Goal: Task Accomplishment & Management: Complete application form

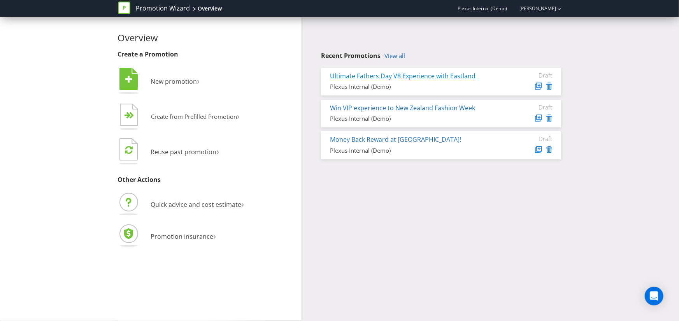
click at [416, 76] on link "Ultimate Fathers Day V8 Experience with Eastland" at bounding box center [403, 76] width 146 height 9
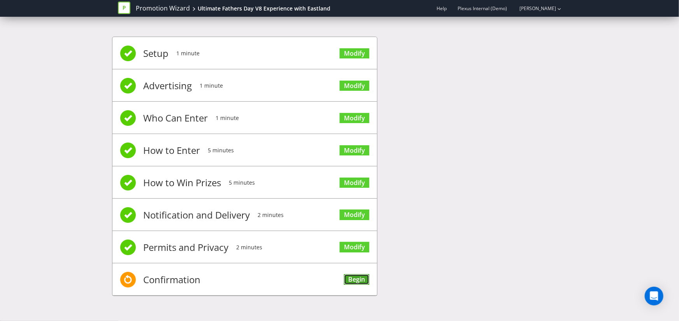
click at [355, 280] on link "Begin" at bounding box center [356, 279] width 25 height 11
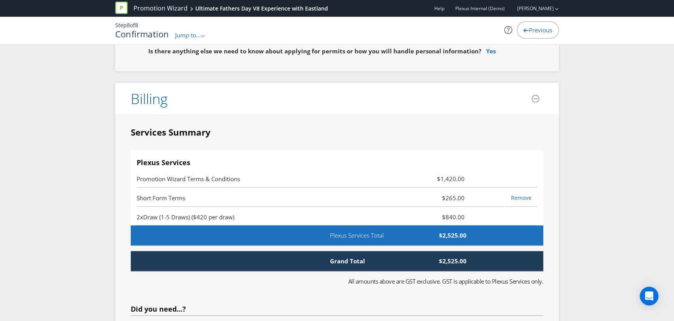
scroll to position [2026, 0]
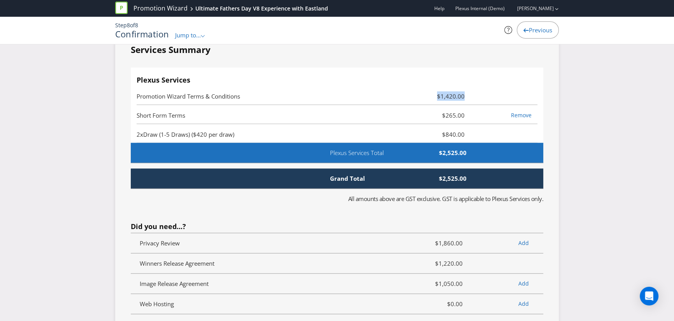
drag, startPoint x: 429, startPoint y: 93, endPoint x: 467, endPoint y: 92, distance: 38.5
click at [467, 92] on span "$1,420.00" at bounding box center [437, 95] width 67 height 9
drag, startPoint x: 433, startPoint y: 113, endPoint x: 474, endPoint y: 108, distance: 41.9
click at [474, 109] on div "Short Form Terms $265.00 Remove" at bounding box center [337, 110] width 401 height 3
drag, startPoint x: 428, startPoint y: 91, endPoint x: 477, endPoint y: 90, distance: 48.6
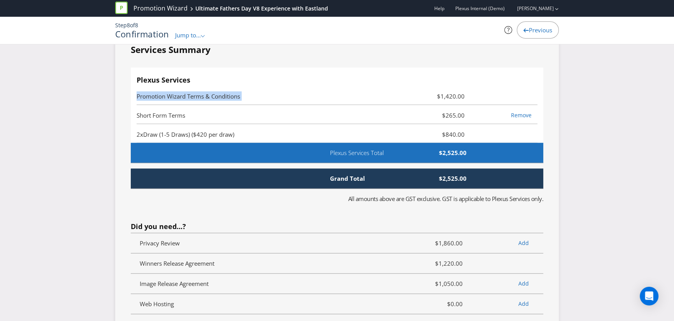
click at [477, 90] on li "Promotion Wizard Terms & Conditions $1,420.00" at bounding box center [337, 95] width 401 height 19
drag, startPoint x: 449, startPoint y: 93, endPoint x: 481, endPoint y: 93, distance: 32.7
click at [480, 93] on li "Promotion Wizard Terms & Conditions $1,420.00" at bounding box center [337, 95] width 401 height 19
drag, startPoint x: 435, startPoint y: 109, endPoint x: 471, endPoint y: 110, distance: 35.8
click at [471, 110] on div "Short Form Terms $265.00 Remove" at bounding box center [337, 110] width 401 height 3
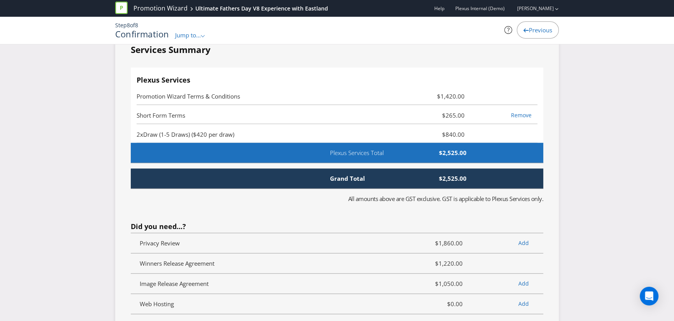
click at [191, 130] on span "Draw (1-5 Draws) ($420 per draw)" at bounding box center [188, 134] width 91 height 8
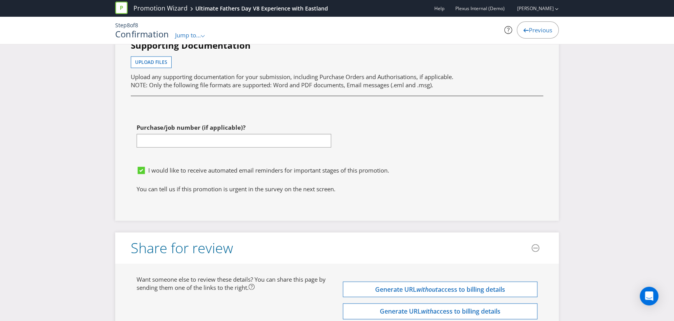
scroll to position [2521, 0]
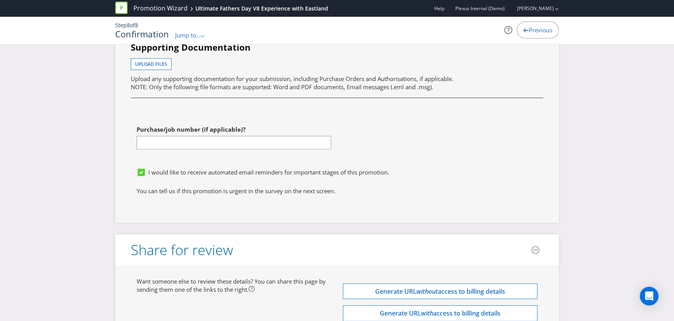
click at [175, 149] on div at bounding box center [234, 149] width 195 height 1
click at [175, 139] on input "text" at bounding box center [234, 143] width 195 height 14
click at [432, 136] on div "First name of contact Hashi Last name of contact Thakkar Phone 0423074142 Email…" at bounding box center [337, 56] width 424 height 216
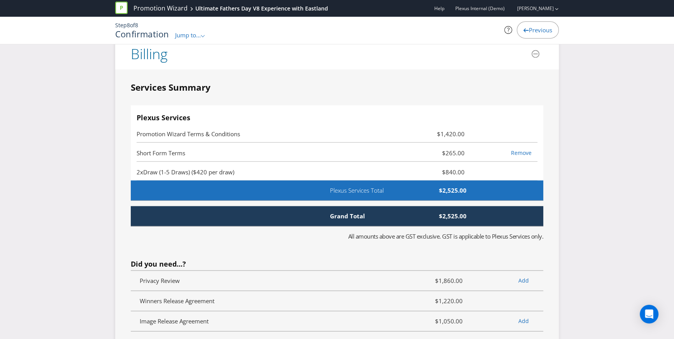
scroll to position [1941, 0]
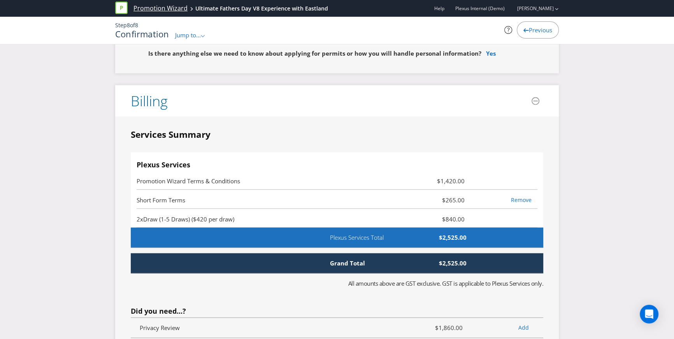
click at [150, 7] on link "Promotion Wizard" at bounding box center [160, 8] width 54 height 9
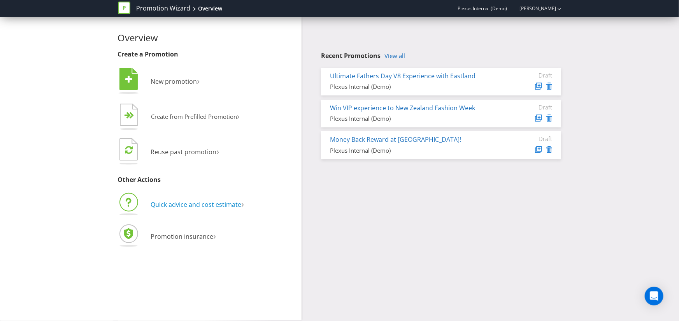
click at [210, 205] on span "Quick advice and cost estimate" at bounding box center [196, 204] width 91 height 9
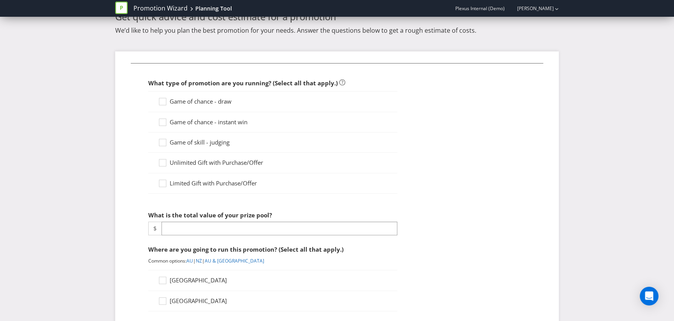
scroll to position [35, 0]
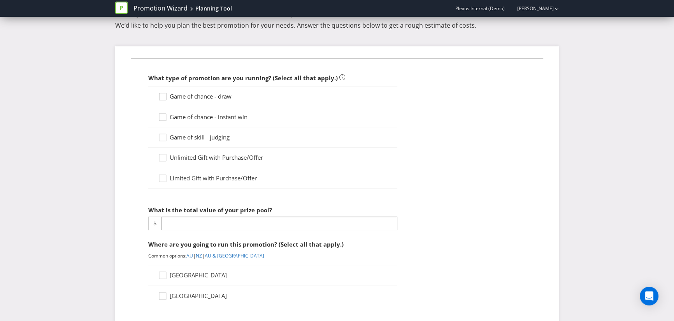
click at [168, 96] on icon at bounding box center [164, 98] width 12 height 12
click at [0, 0] on input "Game of chance - draw" at bounding box center [0, 0] width 0 height 0
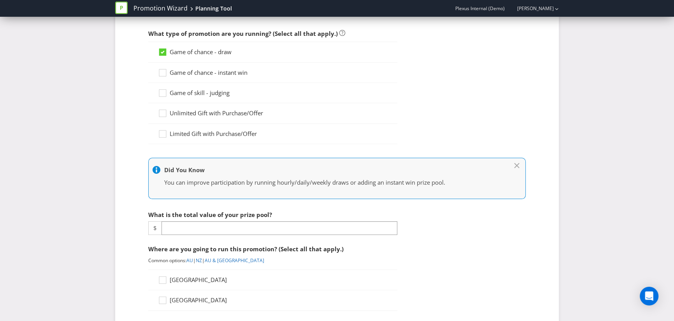
scroll to position [117, 0]
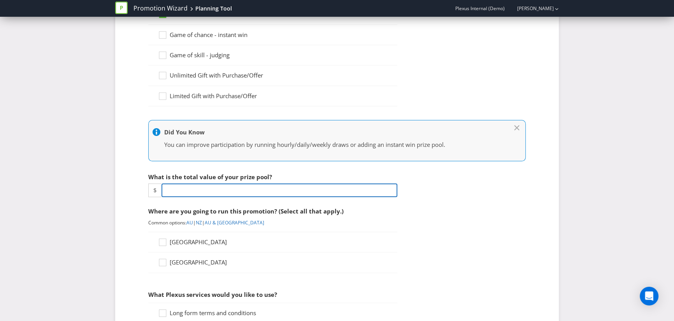
click at [175, 190] on input "number" at bounding box center [279, 190] width 236 height 14
type input "3"
type input "3076"
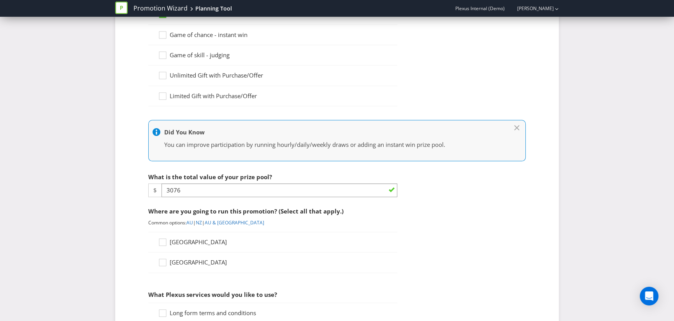
click at [128, 221] on div "What type of promotion are you running? (Select all that apply.) Game of chance…" at bounding box center [337, 282] width 444 height 637
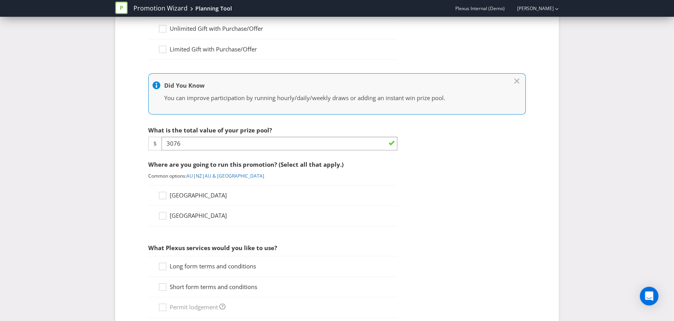
scroll to position [214, 0]
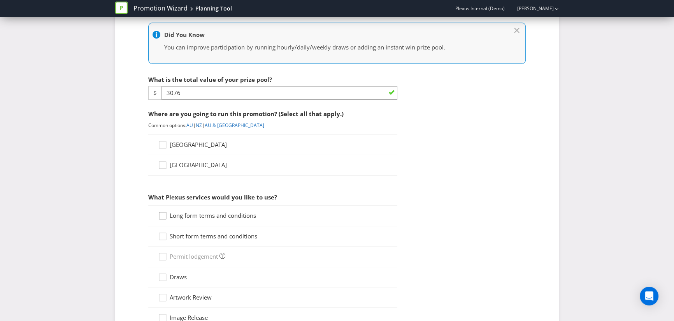
click at [169, 215] on icon at bounding box center [164, 217] width 12 height 12
click at [0, 0] on input "Long form terms and conditions" at bounding box center [0, 0] width 0 height 0
click at [163, 235] on div at bounding box center [163, 233] width 4 height 4
click at [0, 0] on input "Short form terms and conditions" at bounding box center [0, 0] width 0 height 0
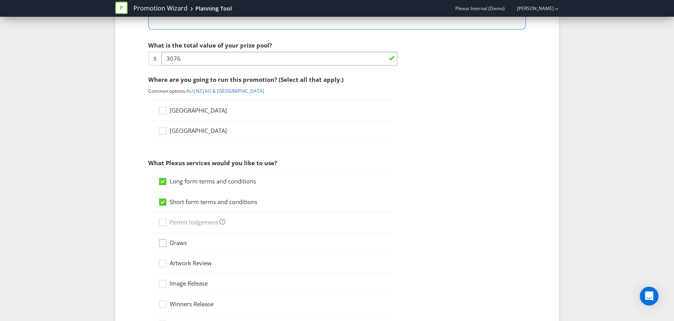
scroll to position [253, 0]
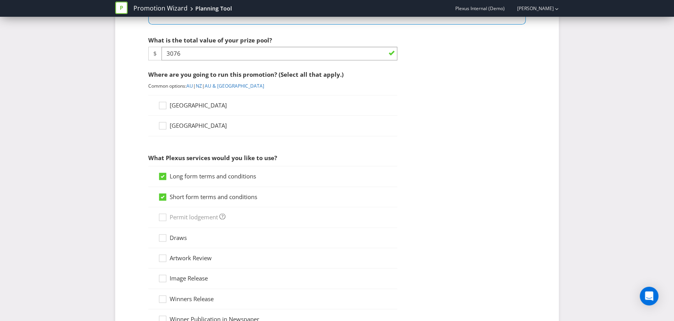
click at [176, 101] on span "[GEOGRAPHIC_DATA]" at bounding box center [198, 105] width 57 height 8
click at [0, 0] on input "[GEOGRAPHIC_DATA]" at bounding box center [0, 0] width 0 height 0
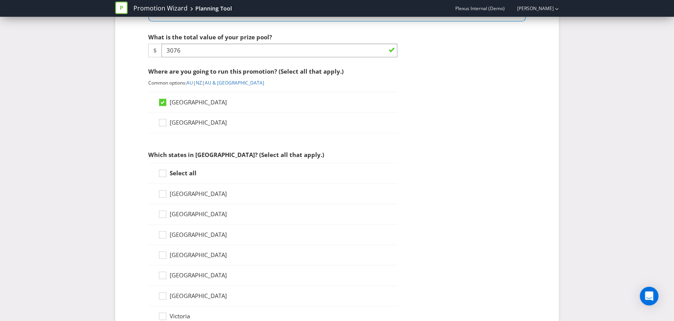
scroll to position [265, 0]
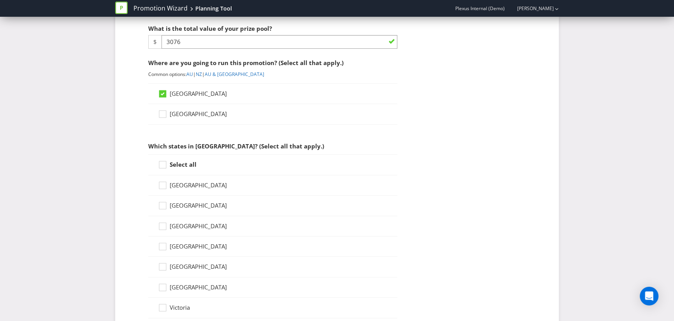
click at [184, 203] on span "New South Wales" at bounding box center [198, 205] width 57 height 8
click at [0, 0] on input "New South Wales" at bounding box center [0, 0] width 0 height 0
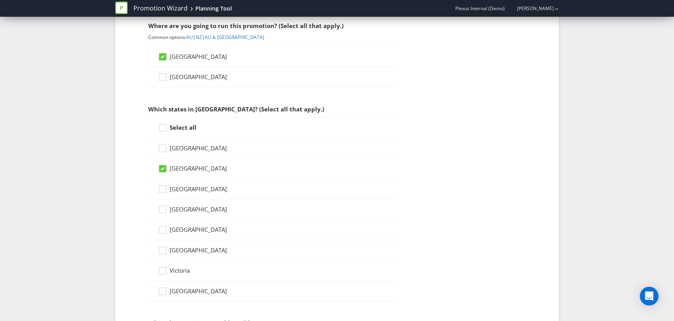
scroll to position [309, 0]
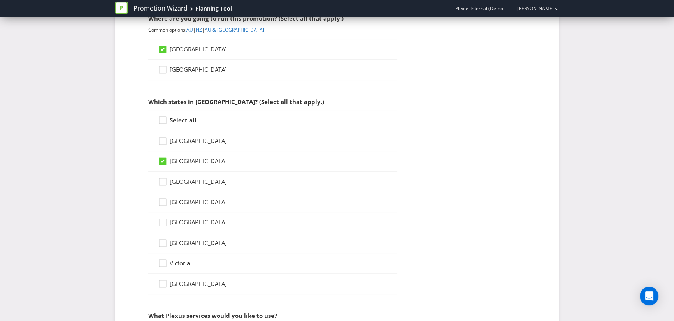
click at [182, 220] on span "South Australia" at bounding box center [198, 222] width 57 height 8
click at [0, 0] on input "South Australia" at bounding box center [0, 0] width 0 height 0
click at [174, 263] on span "Victoria" at bounding box center [180, 263] width 20 height 8
click at [0, 0] on input "Victoria" at bounding box center [0, 0] width 0 height 0
click at [161, 200] on div at bounding box center [163, 199] width 4 height 4
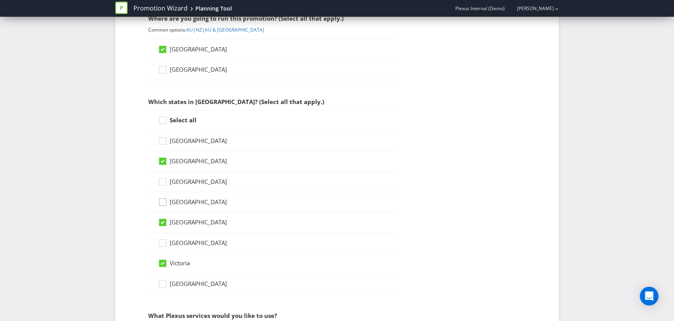
click at [0, 0] on input "Queensland" at bounding box center [0, 0] width 0 height 0
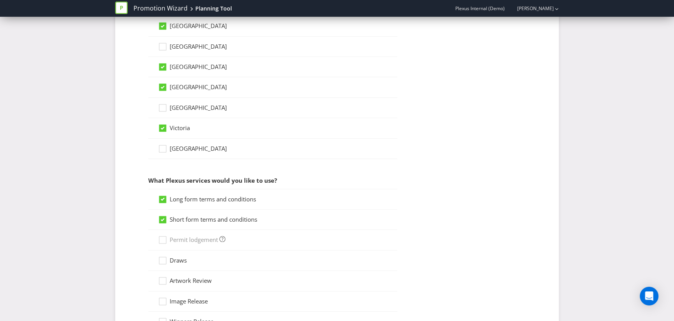
scroll to position [563, 0]
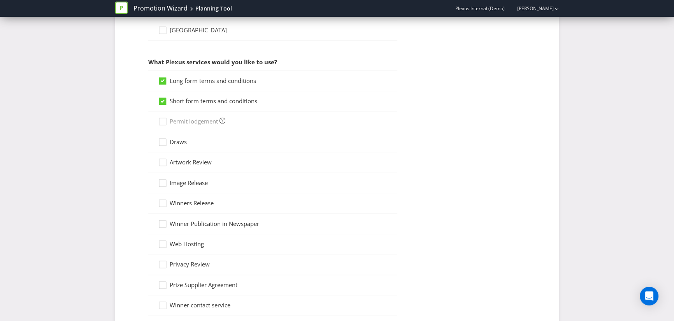
click at [174, 141] on span "Draws" at bounding box center [178, 142] width 17 height 8
click at [0, 0] on input "Draws" at bounding box center [0, 0] width 0 height 0
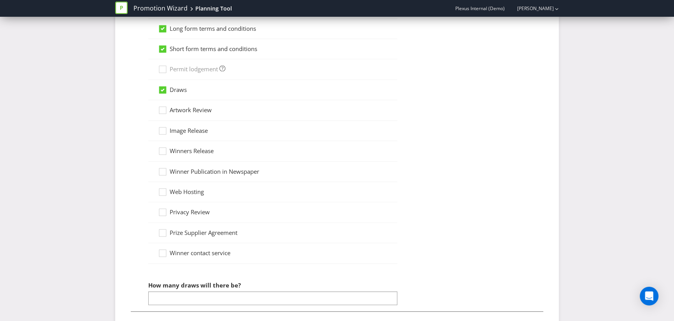
scroll to position [615, 0]
click at [165, 106] on icon at bounding box center [164, 111] width 12 height 12
click at [0, 0] on input "Artwork Review" at bounding box center [0, 0] width 0 height 0
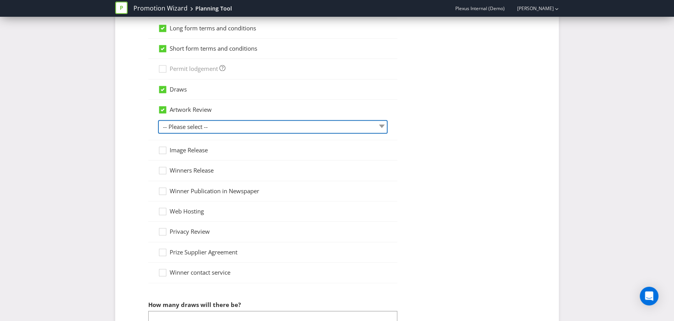
click at [226, 125] on select "-- Please select -- 1 piece 2-4 pieces (provided at same time) 5-7 pieces (prov…" at bounding box center [273, 127] width 230 height 14
select select "MARKETING_REVIEW_1"
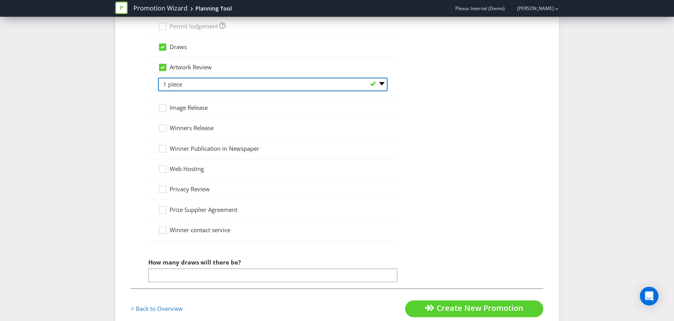
scroll to position [675, 0]
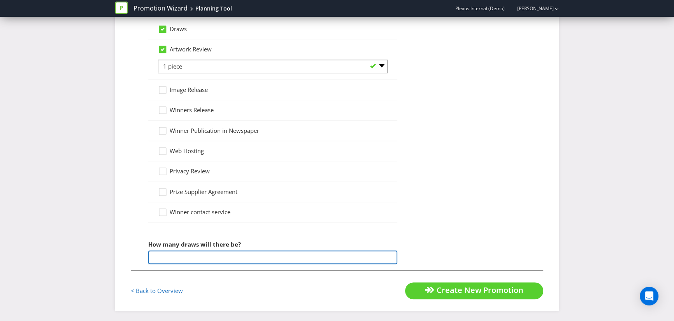
click at [202, 256] on input "number" at bounding box center [272, 257] width 249 height 14
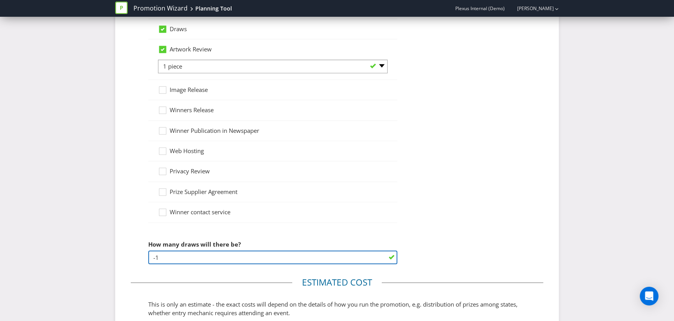
type input "-2"
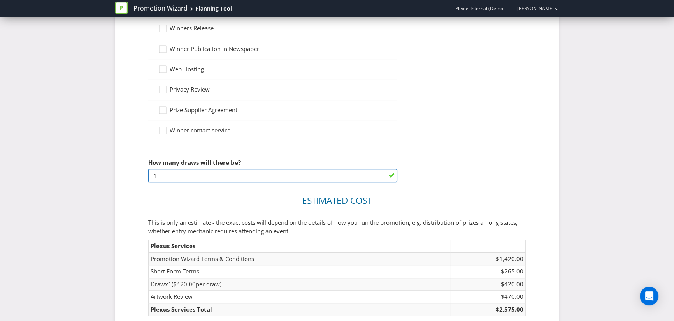
scroll to position [832, 0]
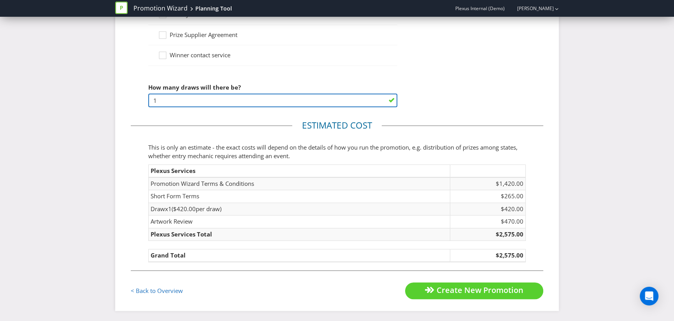
type input "1"
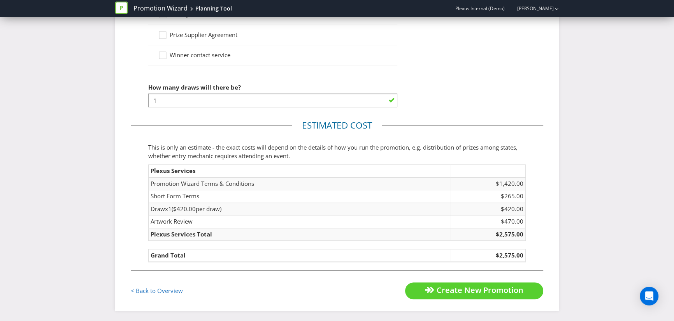
click at [293, 272] on fieldset "< Back to Overview Create New Promotion" at bounding box center [337, 284] width 412 height 29
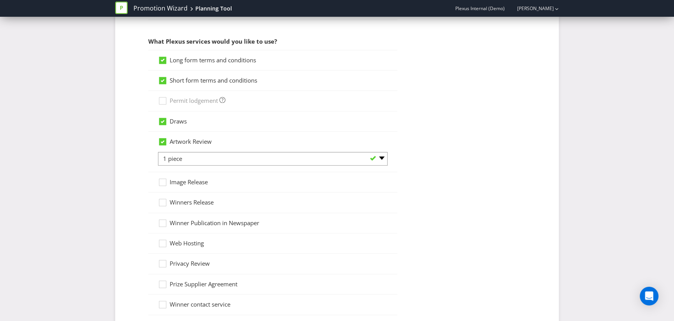
scroll to position [582, 0]
click at [171, 102] on span "Permit lodgement" at bounding box center [194, 102] width 48 height 8
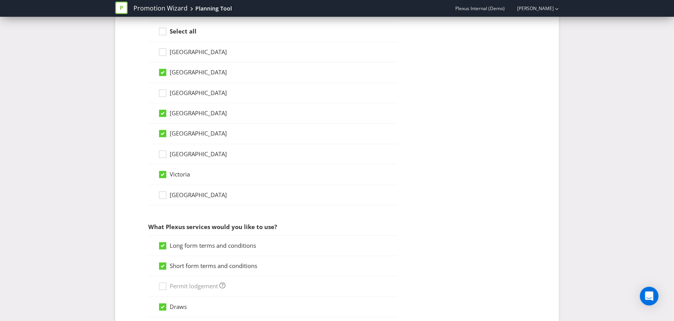
scroll to position [397, 0]
click at [165, 51] on icon at bounding box center [164, 55] width 12 height 12
click at [0, 0] on input "Australian Capital Territory" at bounding box center [0, 0] width 0 height 0
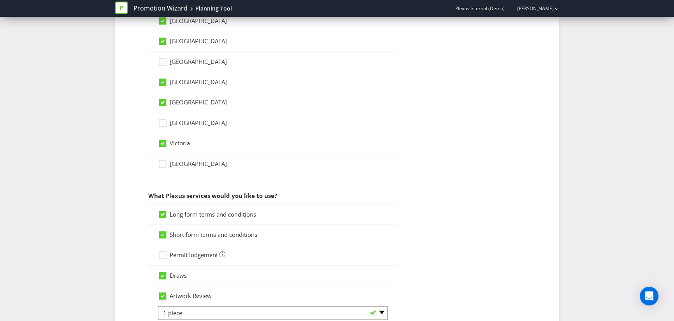
scroll to position [394, 0]
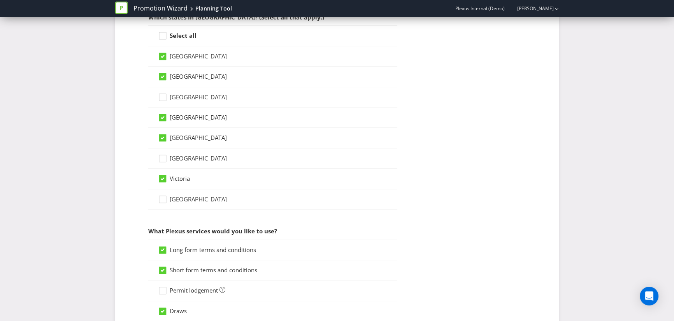
click at [159, 74] on icon at bounding box center [162, 76] width 7 height 7
click at [0, 0] on input "New South Wales" at bounding box center [0, 0] width 0 height 0
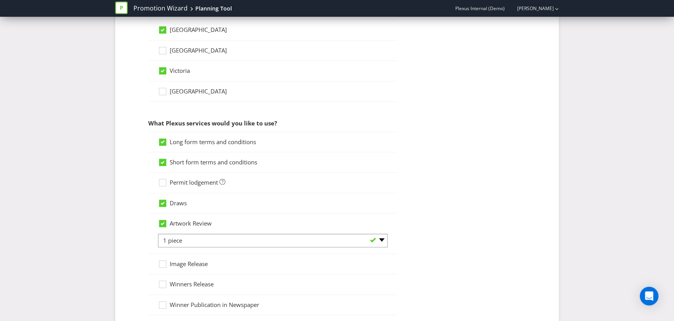
scroll to position [379, 0]
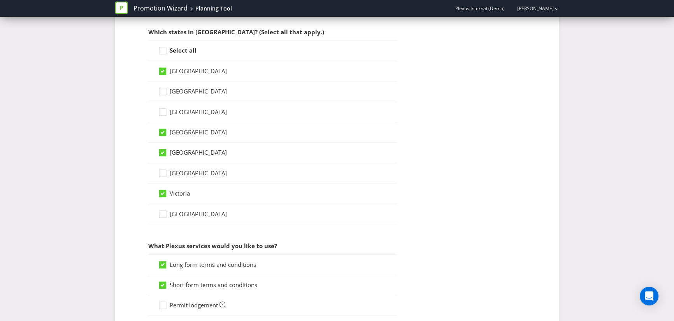
click at [165, 75] on icon at bounding box center [164, 73] width 12 height 12
click at [0, 0] on input "Australian Capital Territory" at bounding box center [0, 0] width 0 height 0
click at [163, 87] on div at bounding box center [163, 89] width 4 height 4
click at [0, 0] on input "New South Wales" at bounding box center [0, 0] width 0 height 0
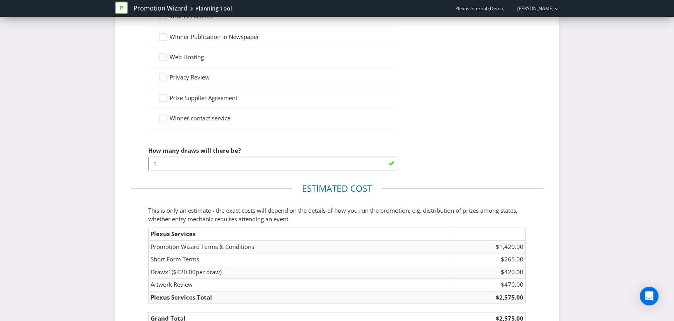
scroll to position [832, 0]
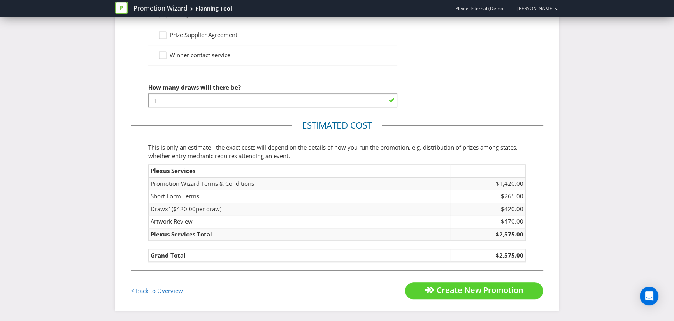
click at [337, 295] on div "Create New Promotion" at bounding box center [440, 290] width 206 height 17
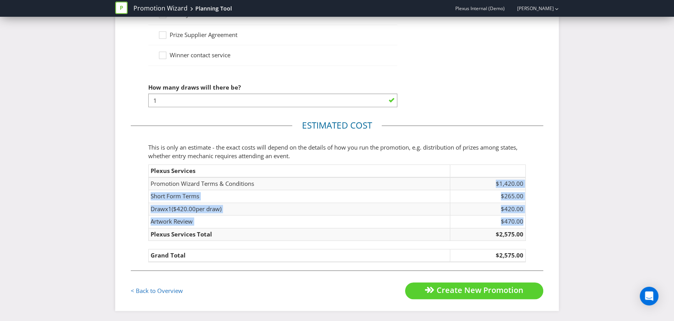
drag, startPoint x: 494, startPoint y: 182, endPoint x: 524, endPoint y: 219, distance: 48.1
click at [524, 219] on tbody "Promotion Wizard Terms & Conditions $1,420.00 Short Form Terms $265.00 Draw x 1…" at bounding box center [337, 208] width 377 height 63
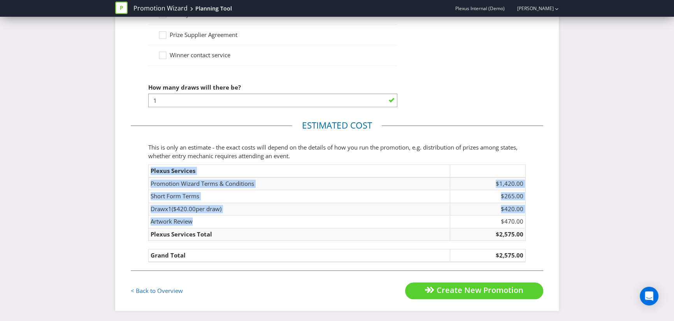
drag, startPoint x: 146, startPoint y: 222, endPoint x: 191, endPoint y: 224, distance: 46.0
click at [191, 224] on fieldset "Estimated cost This is only an estimate - the exact costs will depend on the de…" at bounding box center [337, 194] width 412 height 151
click at [191, 224] on td "Artwork Review" at bounding box center [300, 221] width 302 height 12
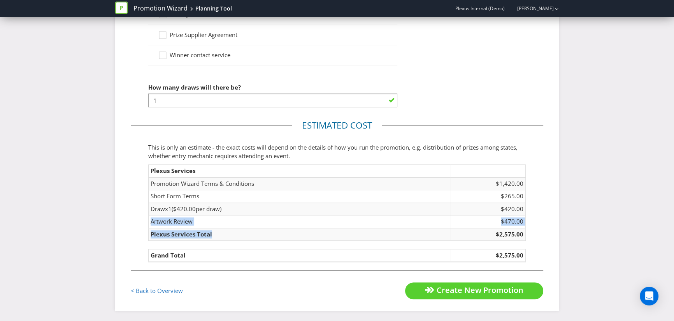
drag, startPoint x: 149, startPoint y: 221, endPoint x: 218, endPoint y: 230, distance: 69.9
click at [218, 230] on tbody "Promotion Wizard Terms & Conditions $1,420.00 Short Form Terms $265.00 Draw x 1…" at bounding box center [337, 208] width 377 height 63
click at [147, 234] on fieldset "Estimated cost This is only an estimate - the exact costs will depend on the de…" at bounding box center [337, 194] width 412 height 151
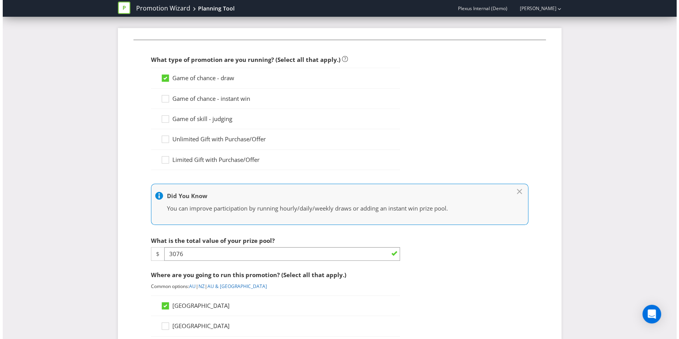
scroll to position [0, 0]
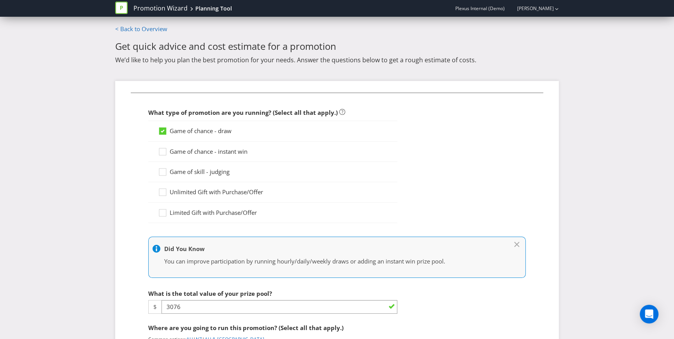
click at [149, 13] on div "Promotion Wizard Planning Tool" at bounding box center [176, 8] width 123 height 17
click at [152, 9] on link "Promotion Wizard" at bounding box center [160, 8] width 54 height 9
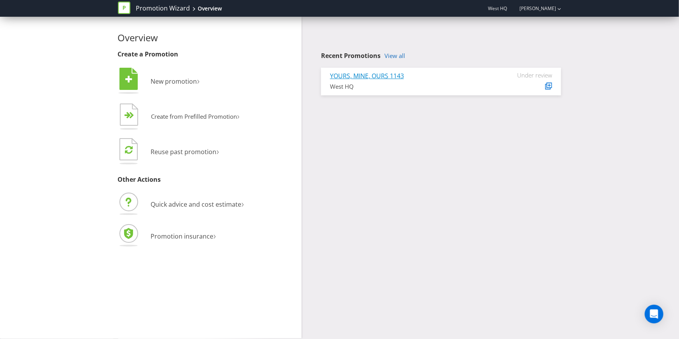
click at [404, 74] on link "YOURS, MINE, OURS 1143" at bounding box center [367, 76] width 74 height 9
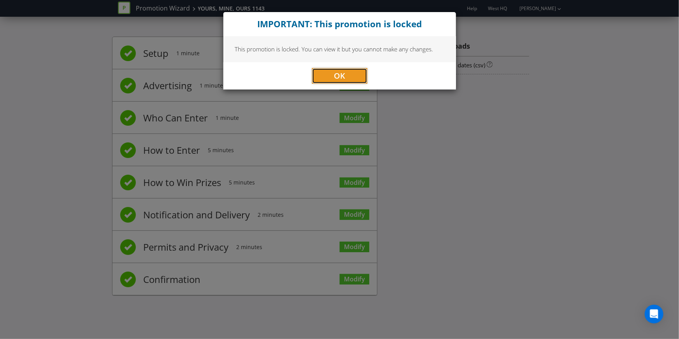
click at [351, 74] on button "OK" at bounding box center [339, 76] width 55 height 16
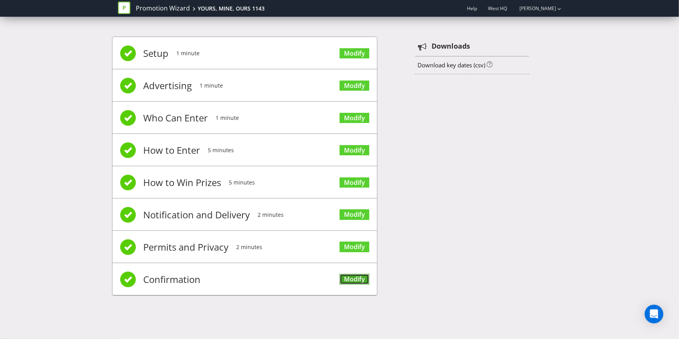
click at [354, 277] on link "Modify" at bounding box center [355, 279] width 30 height 11
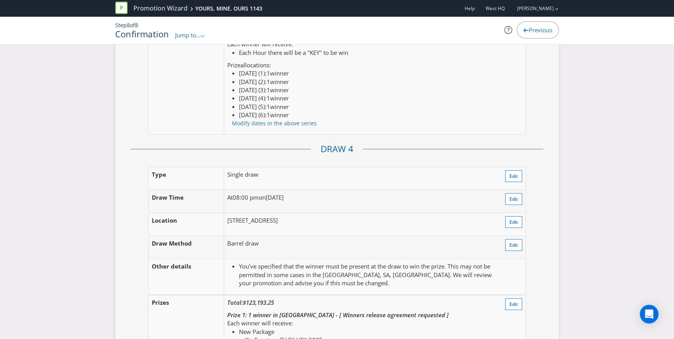
scroll to position [2080, 0]
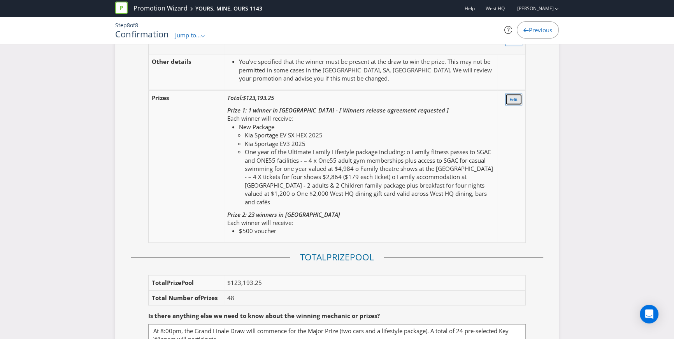
click at [512, 96] on span "Edit" at bounding box center [513, 99] width 9 height 7
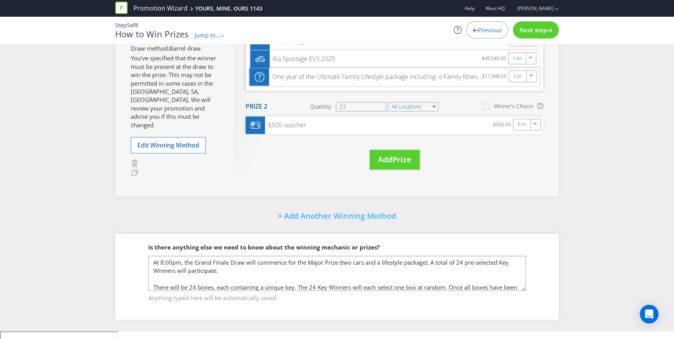
scroll to position [990, 0]
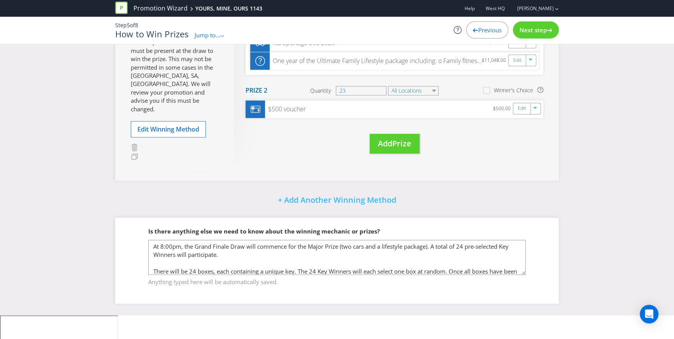
click at [534, 34] on div "Next step" at bounding box center [536, 29] width 46 height 17
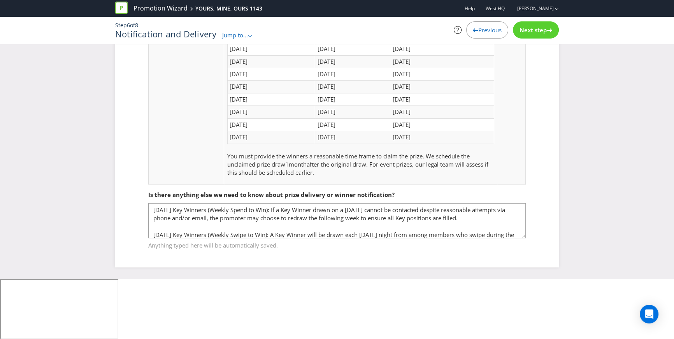
scroll to position [289, 0]
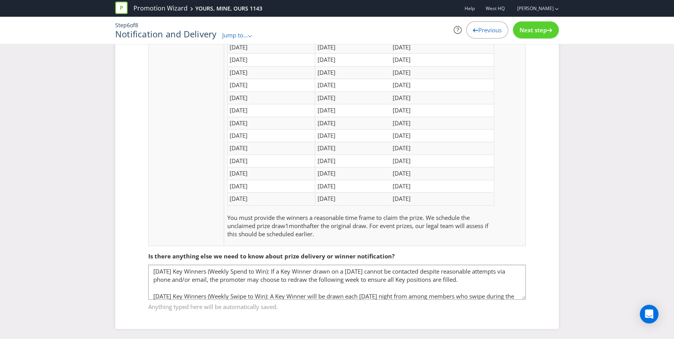
click at [534, 34] on div "Next step" at bounding box center [536, 29] width 46 height 17
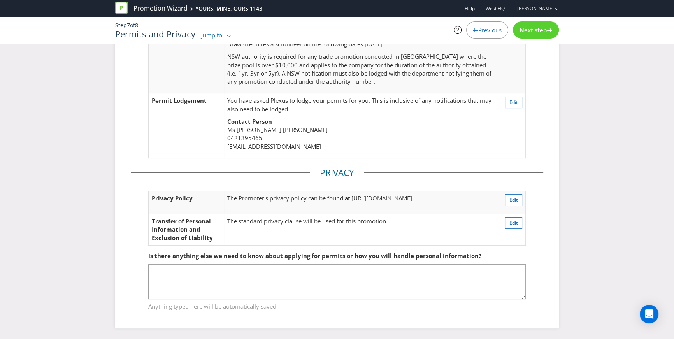
click at [489, 30] on span "Previous" at bounding box center [489, 30] width 23 height 8
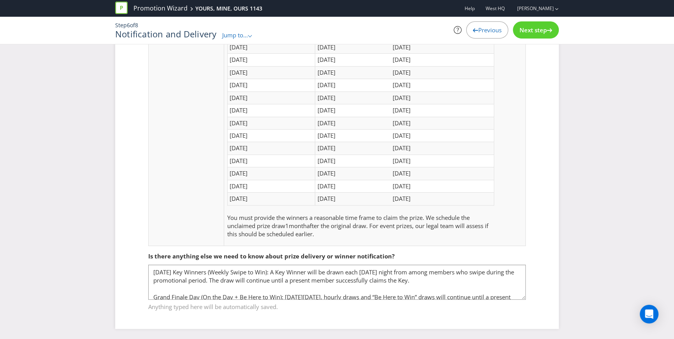
scroll to position [62, 0]
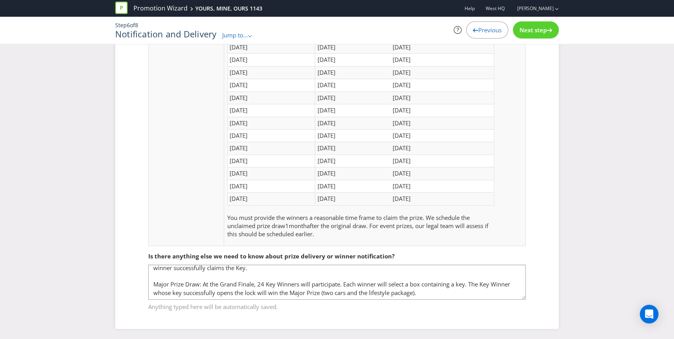
click at [544, 28] on span "Next step" at bounding box center [532, 30] width 27 height 8
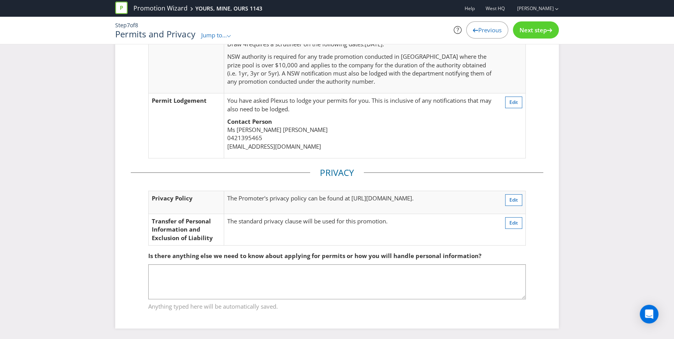
click at [544, 28] on span "Next step" at bounding box center [532, 30] width 27 height 8
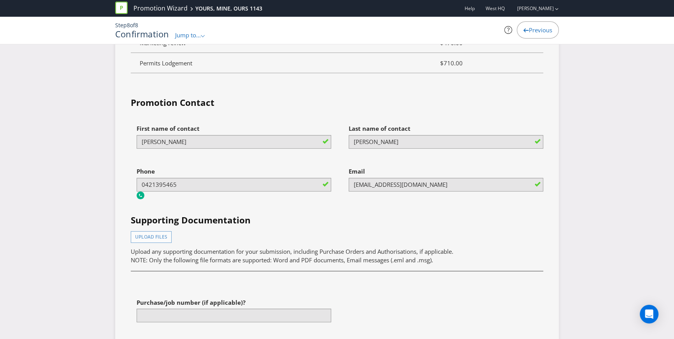
scroll to position [3930, 0]
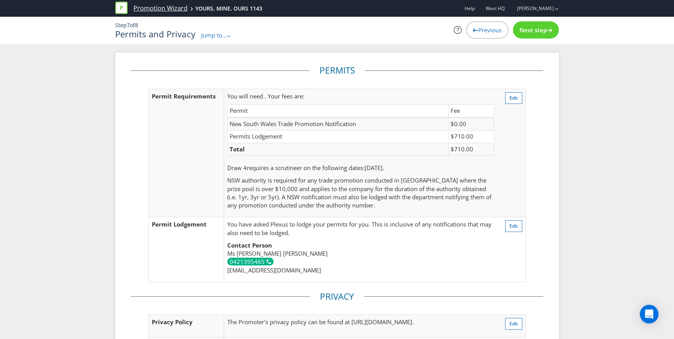
click at [166, 9] on link "Promotion Wizard" at bounding box center [160, 8] width 54 height 9
